Goal: Transaction & Acquisition: Purchase product/service

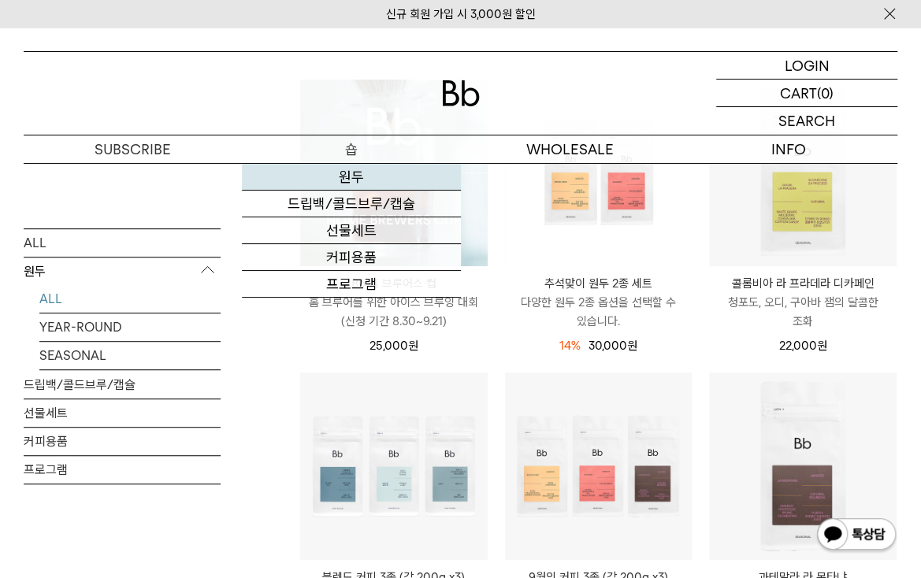
click at [348, 174] on link "원두" at bounding box center [351, 177] width 218 height 27
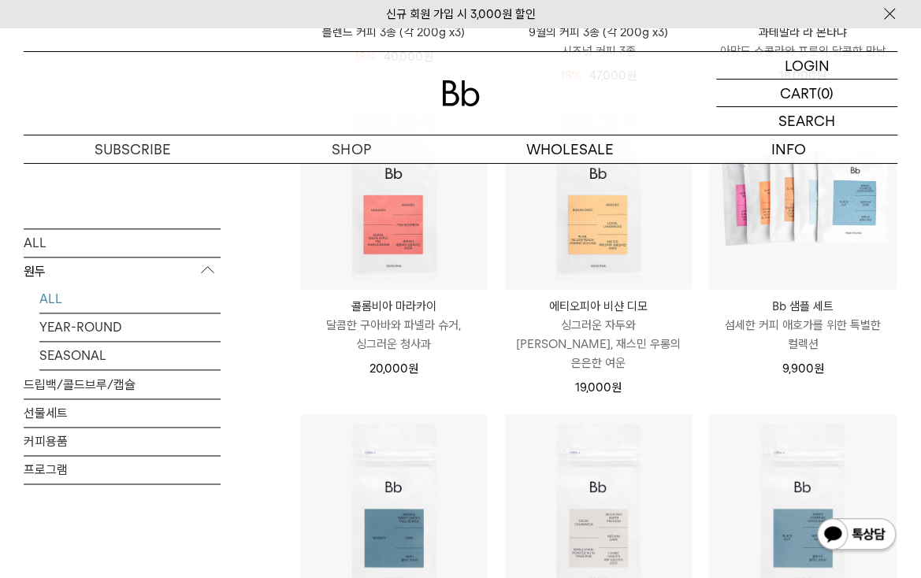
scroll to position [788, 0]
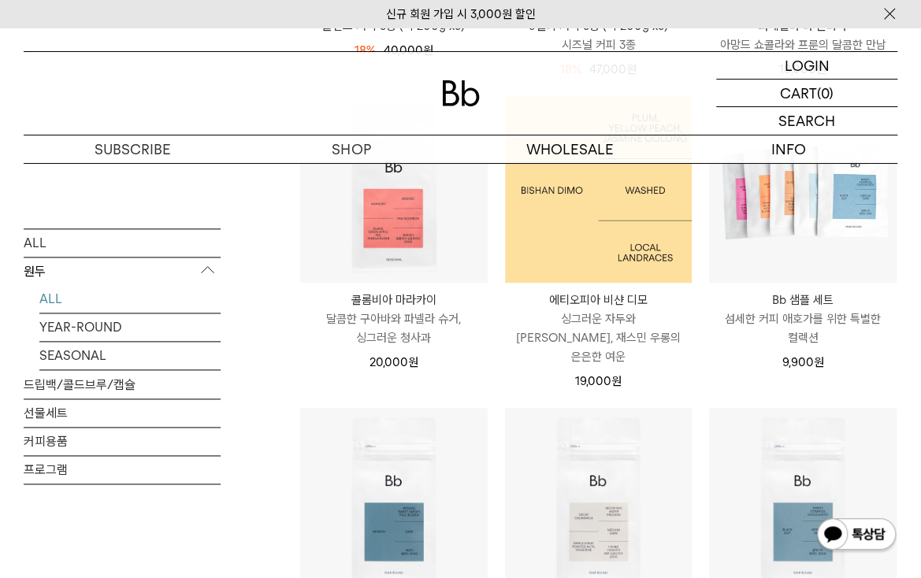
click at [572, 256] on img at bounding box center [598, 189] width 187 height 187
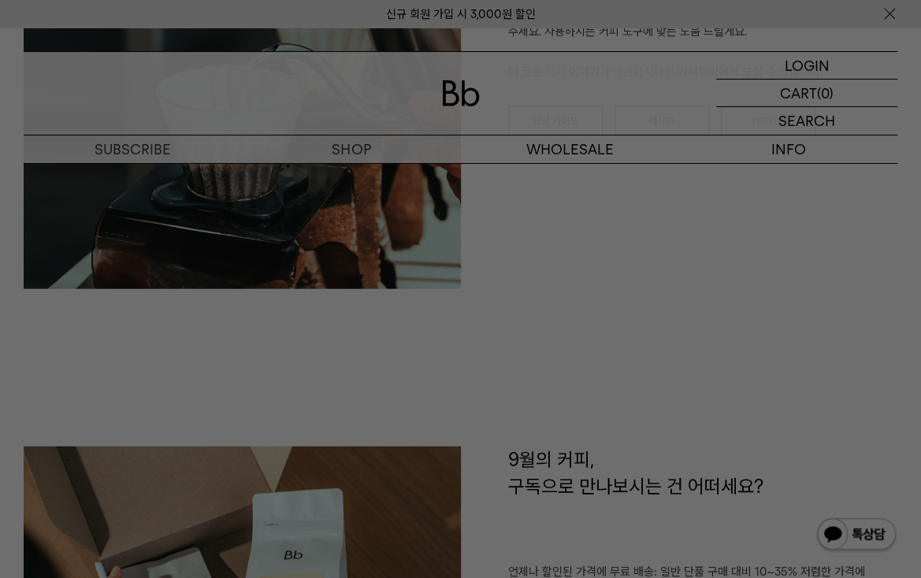
scroll to position [2048, 0]
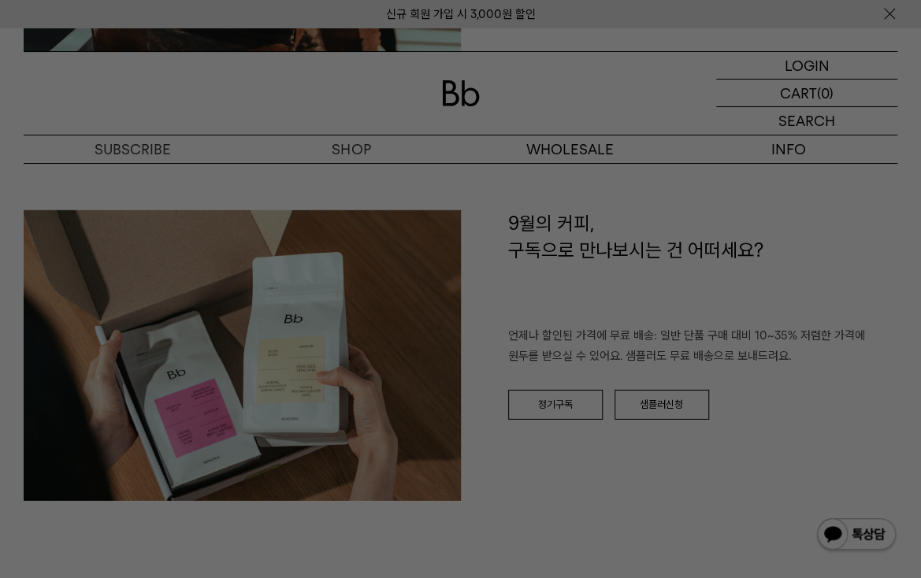
click at [531, 274] on div at bounding box center [460, 289] width 921 height 578
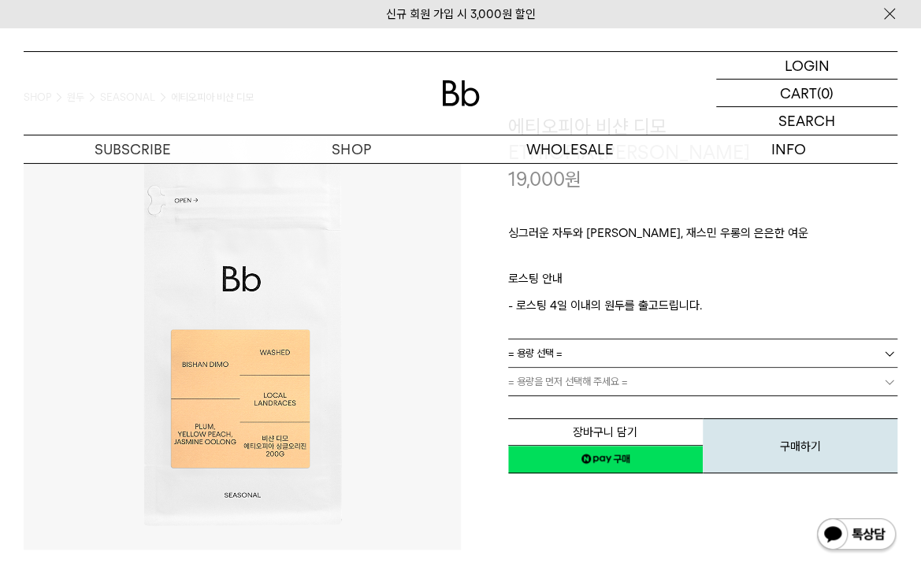
scroll to position [79, 0]
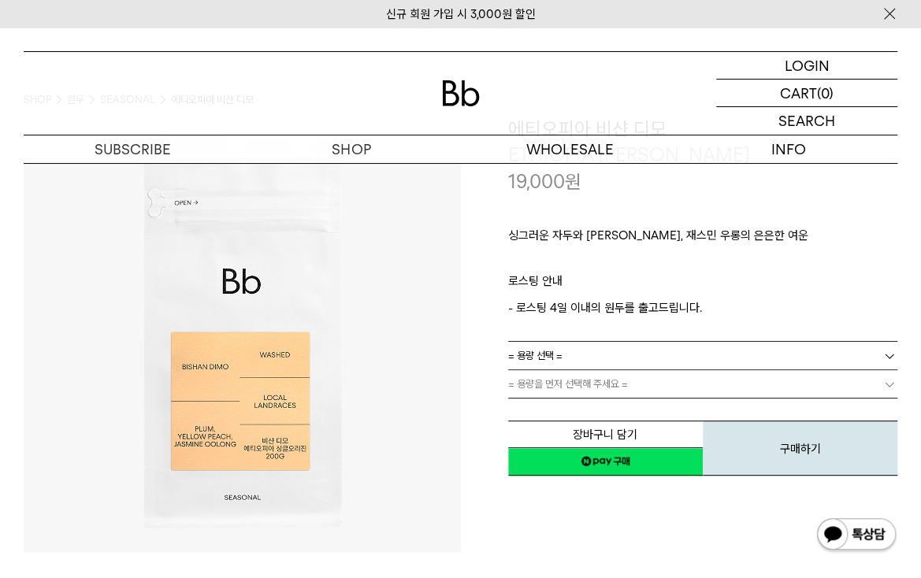
click at [595, 349] on link "= 용량 선택 =" at bounding box center [703, 356] width 390 height 28
click at [591, 404] on li "600g" at bounding box center [711, 413] width 374 height 28
click at [599, 384] on link "= 분쇄도 선택 =" at bounding box center [703, 384] width 390 height 28
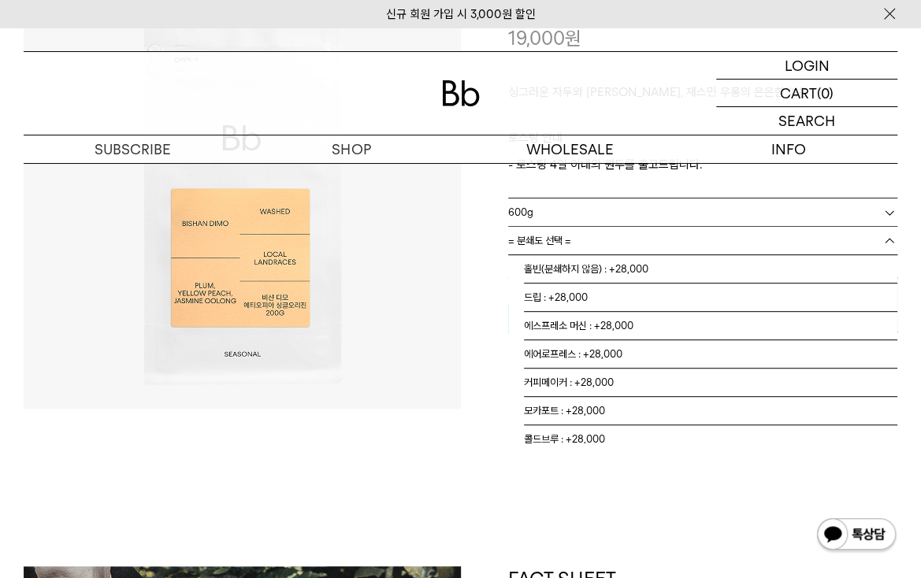
scroll to position [236, 0]
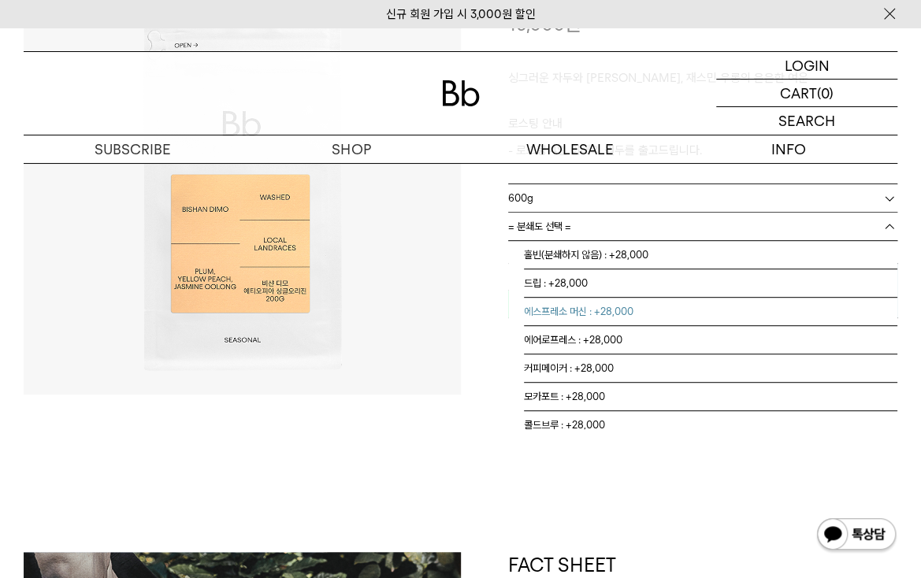
click at [699, 312] on li "에스프레소 머신 : +28,000" at bounding box center [711, 312] width 374 height 28
